Goal: Transaction & Acquisition: Purchase product/service

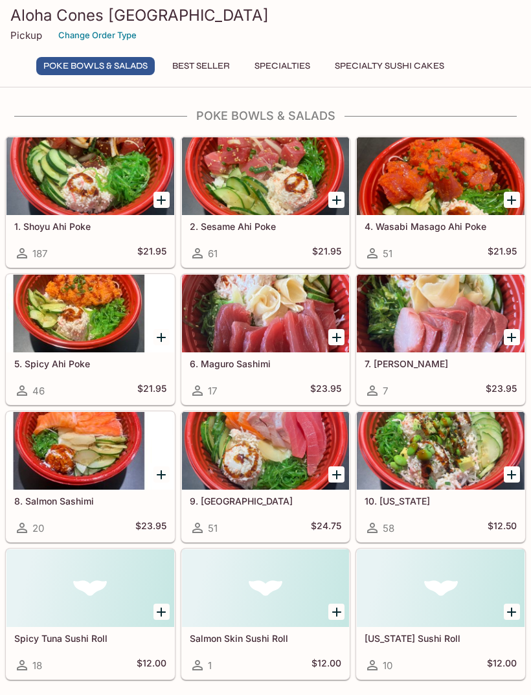
click at [110, 188] on div at bounding box center [90, 176] width 168 height 78
click at [95, 174] on div at bounding box center [90, 176] width 168 height 78
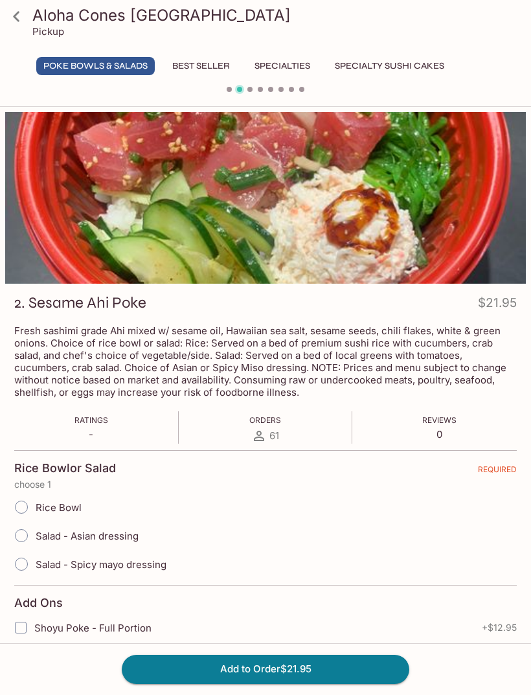
click at [277, 241] on div at bounding box center [265, 198] width 521 height 172
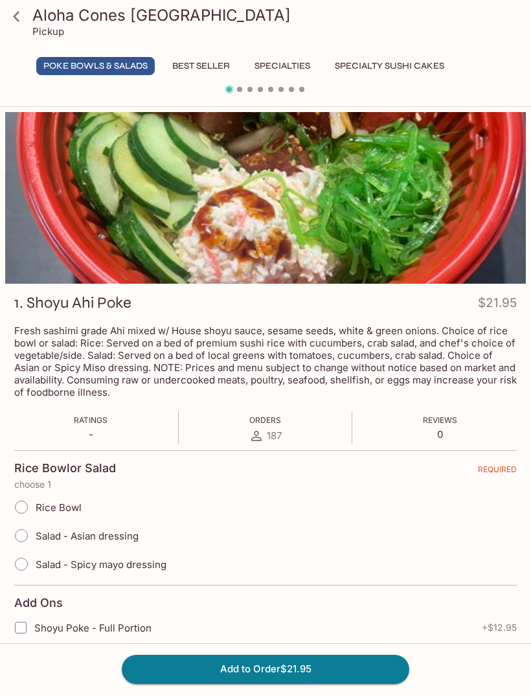
click at [280, 212] on div at bounding box center [265, 198] width 521 height 172
click at [209, 74] on button "Best Seller" at bounding box center [201, 66] width 72 height 18
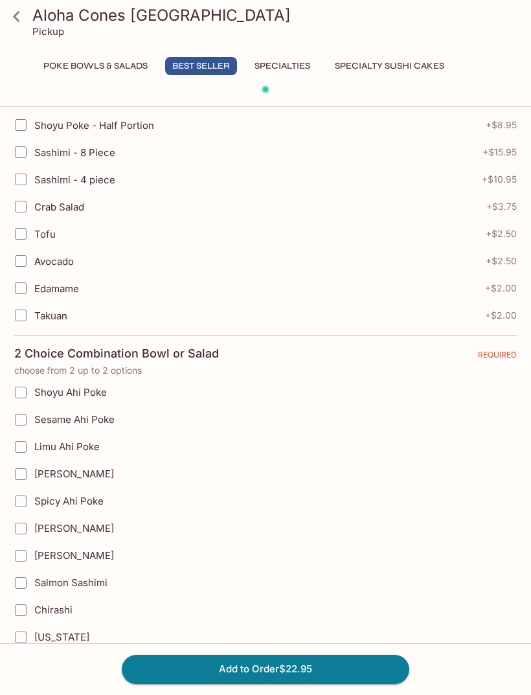
scroll to position [676, 0]
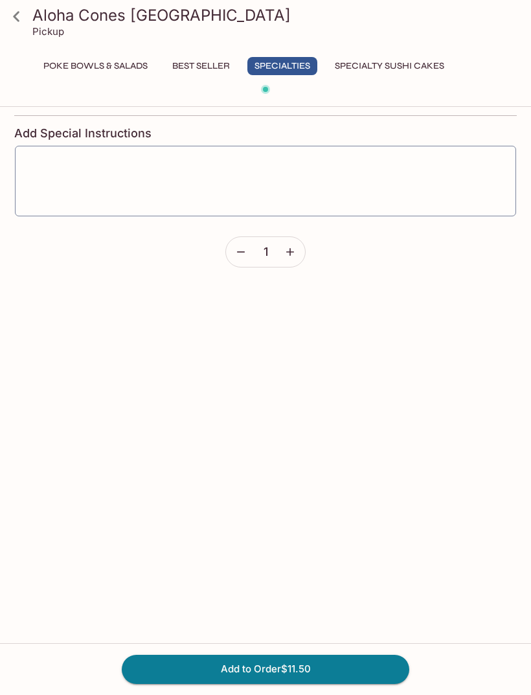
click at [8, 14] on icon at bounding box center [16, 16] width 23 height 23
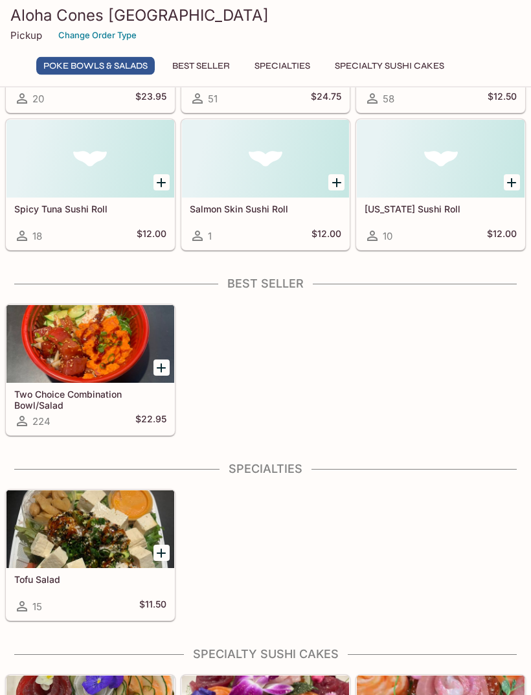
scroll to position [430, 0]
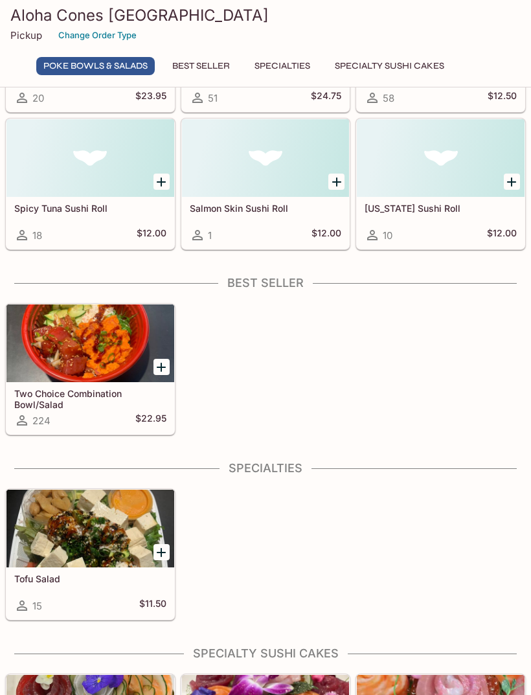
click at [113, 341] on div at bounding box center [90, 343] width 168 height 78
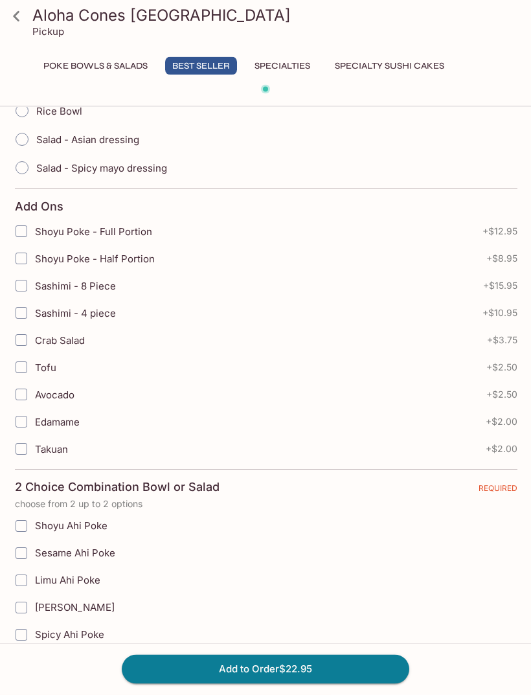
scroll to position [397, 0]
click at [109, 552] on span "Sesame Ahi Poke" at bounding box center [75, 552] width 80 height 12
click at [34, 552] on input "Sesame Ahi Poke" at bounding box center [21, 553] width 26 height 26
checkbox input "true"
click at [86, 580] on span "Limu Ahi Poke" at bounding box center [67, 579] width 65 height 12
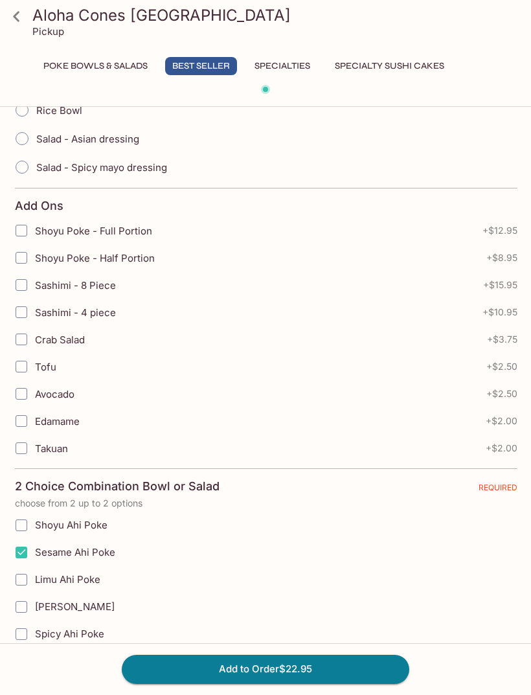
click at [34, 580] on input "Limu Ahi Poke" at bounding box center [21, 580] width 26 height 26
click at [85, 576] on span "Limu Ahi Poke" at bounding box center [67, 579] width 65 height 12
click at [34, 576] on input "Limu Ahi Poke" at bounding box center [21, 580] width 26 height 26
checkbox input "false"
click at [21, 21] on icon at bounding box center [16, 16] width 23 height 23
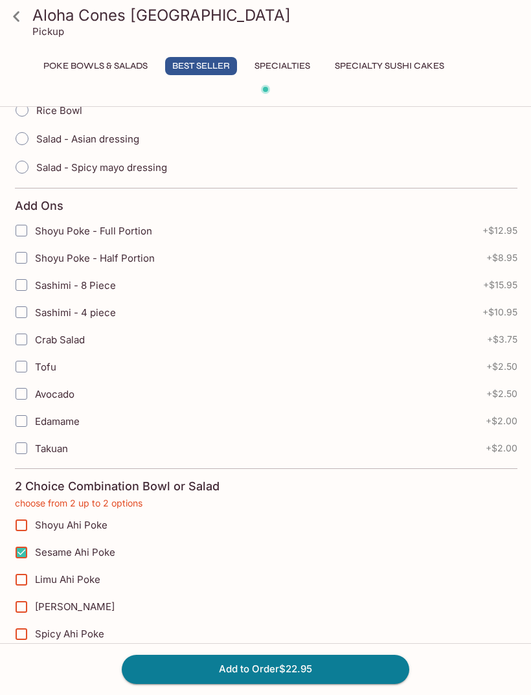
scroll to position [438, 0]
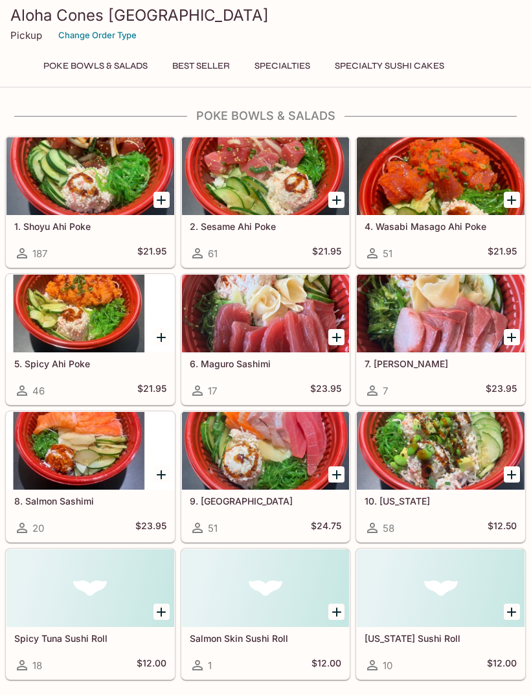
scroll to position [472, 0]
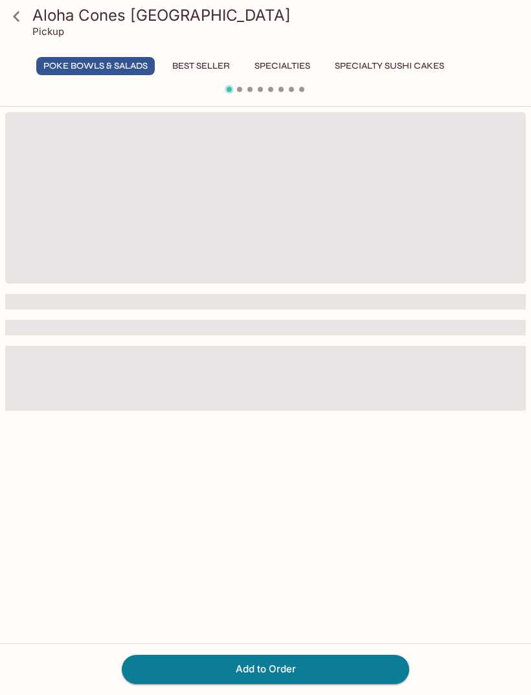
scroll to position [112, 0]
